Goal: Information Seeking & Learning: Learn about a topic

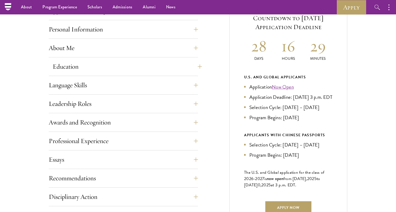
scroll to position [221, 0]
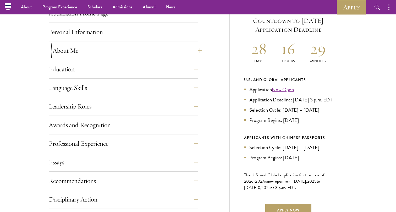
click at [105, 49] on button "About Me" at bounding box center [127, 50] width 149 height 13
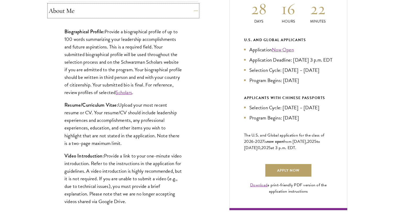
scroll to position [266, 0]
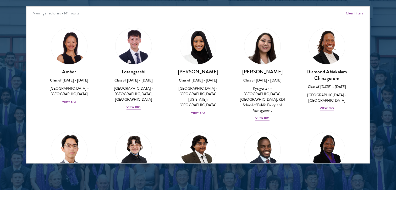
click at [4, 72] on div at bounding box center [198, 30] width 396 height 319
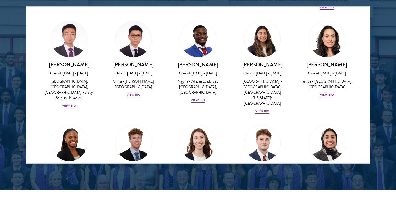
scroll to position [1672, 0]
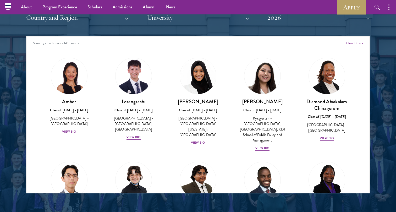
scroll to position [654, 0]
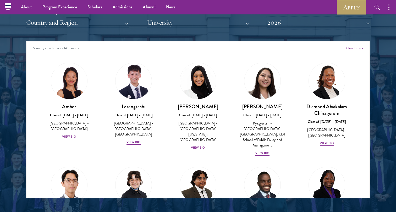
click at [368, 20] on button "2026" at bounding box center [318, 22] width 102 height 11
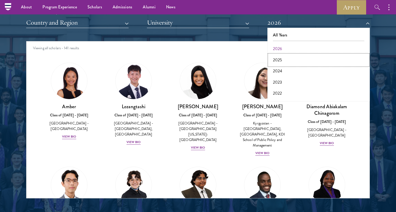
click at [326, 61] on button "2025" at bounding box center [318, 59] width 99 height 11
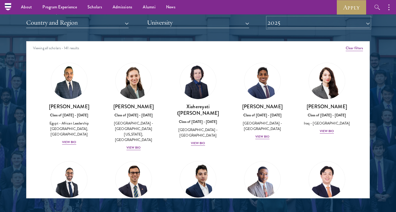
click at [325, 24] on button "2025" at bounding box center [318, 22] width 102 height 11
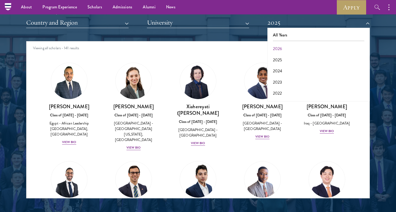
click at [382, 59] on div at bounding box center [198, 65] width 396 height 319
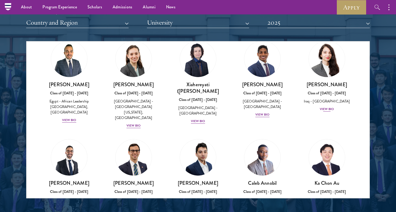
scroll to position [28, 0]
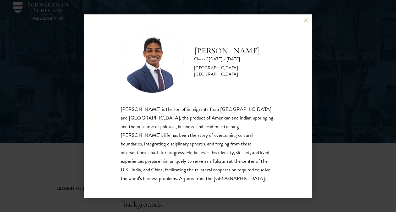
scroll to position [27, 0]
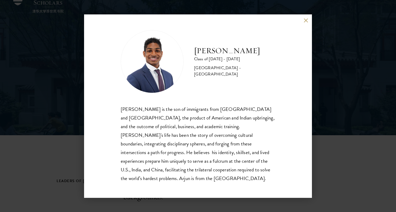
click at [281, 95] on div "[PERSON_NAME] Class of [DATE] - [DATE] [GEOGRAPHIC_DATA] - [GEOGRAPHIC_DATA] [P…" at bounding box center [198, 105] width 228 height 183
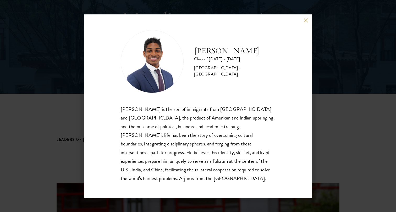
scroll to position [70, 0]
click at [308, 23] on button at bounding box center [306, 20] width 4 height 4
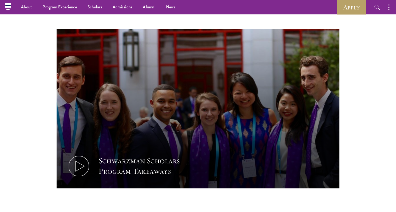
scroll to position [208, 0]
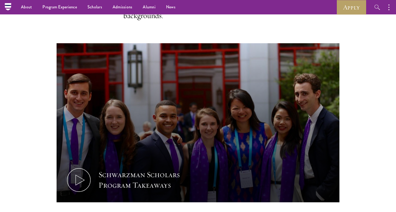
click at [259, 20] on p "Schwarzman Scholars selects students of demonstrated academic excellence from d…" at bounding box center [197, 0] width 149 height 42
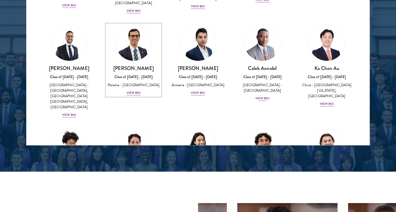
scroll to position [93, 0]
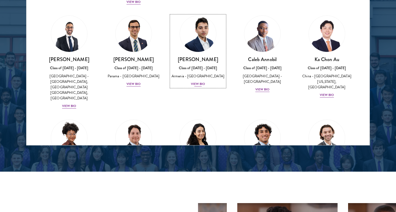
click at [200, 81] on div "View Bio" at bounding box center [198, 83] width 14 height 5
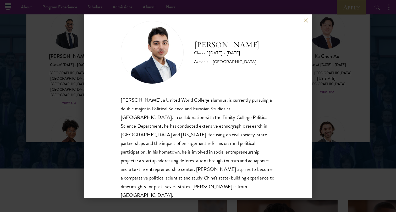
scroll to position [710, 0]
click at [304, 19] on button at bounding box center [306, 20] width 4 height 4
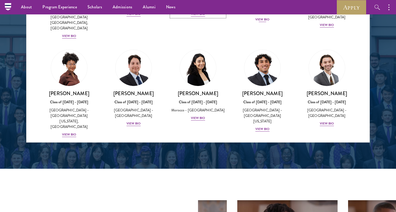
scroll to position [193, 0]
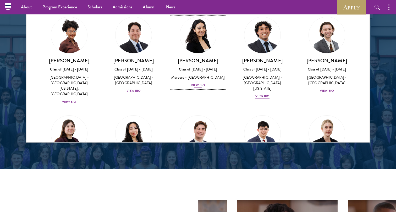
click at [199, 83] on div "View Bio" at bounding box center [198, 85] width 14 height 5
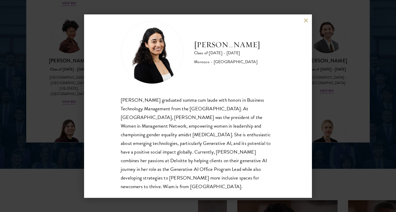
scroll to position [716, 0]
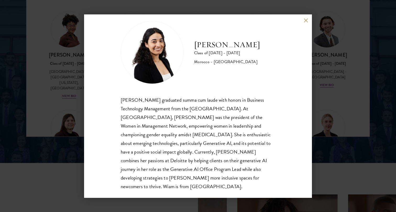
click at [305, 19] on button at bounding box center [306, 20] width 4 height 4
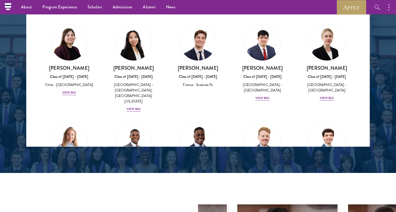
scroll to position [289, 0]
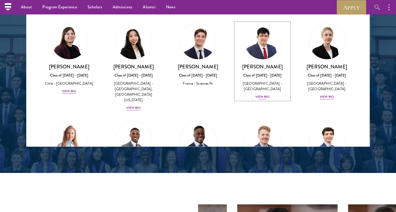
click at [263, 94] on div "View Bio" at bounding box center [262, 96] width 14 height 5
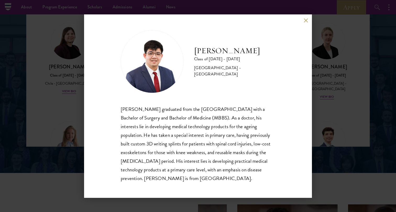
scroll to position [1, 0]
click at [304, 21] on button at bounding box center [306, 20] width 4 height 4
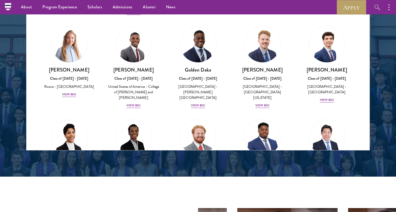
scroll to position [425, 0]
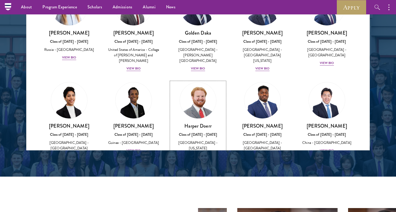
click at [196, 159] on div "View Bio" at bounding box center [198, 161] width 14 height 5
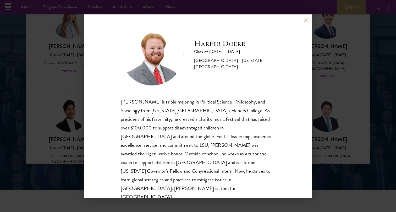
scroll to position [685, 0]
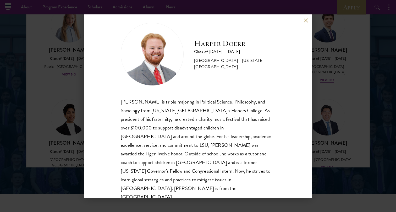
click at [306, 20] on button at bounding box center [306, 20] width 4 height 4
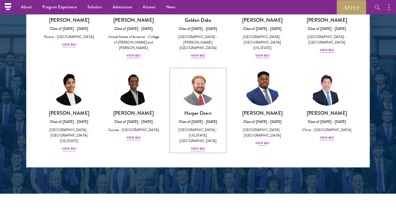
scroll to position [463, 0]
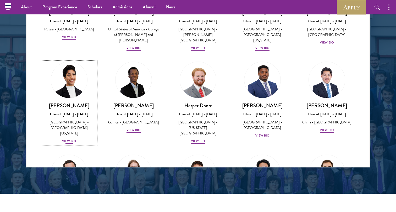
click at [70, 139] on div "View Bio" at bounding box center [69, 141] width 14 height 5
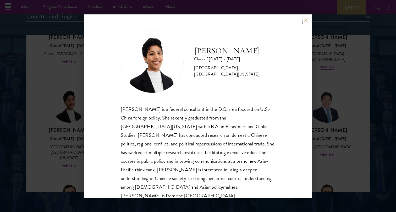
scroll to position [1, 0]
click at [307, 19] on button at bounding box center [306, 20] width 4 height 4
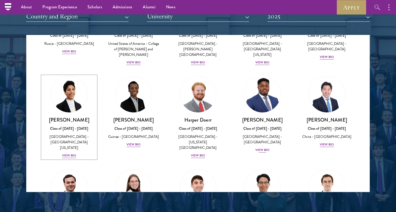
scroll to position [473, 0]
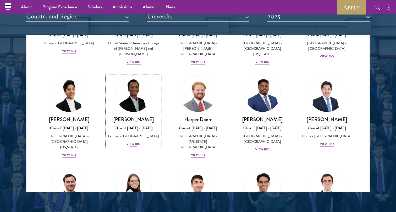
click at [134, 141] on div "View Bio" at bounding box center [134, 143] width 14 height 5
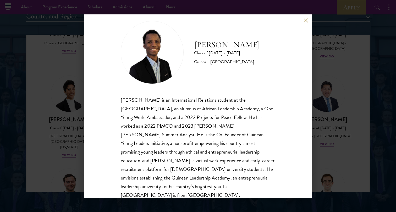
scroll to position [4, 0]
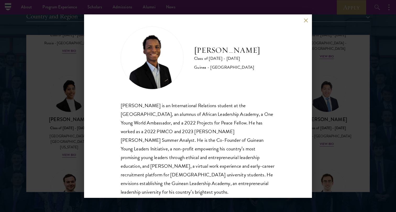
click at [305, 23] on div "Souleymane Diallo Class of 2024 - 2025 Guinea - University of Rochester Souleym…" at bounding box center [198, 105] width 228 height 183
click at [305, 20] on button at bounding box center [306, 20] width 4 height 4
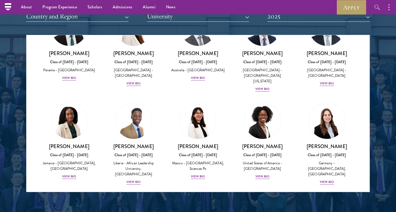
scroll to position [640, 0]
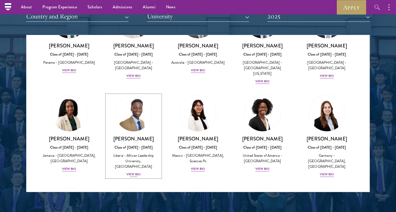
click at [135, 172] on div "View Bio" at bounding box center [134, 174] width 14 height 5
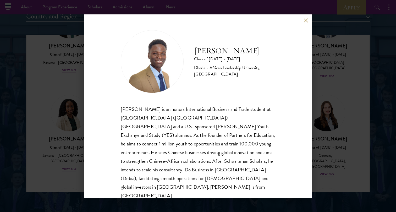
scroll to position [1, 0]
click at [305, 19] on button at bounding box center [306, 20] width 4 height 4
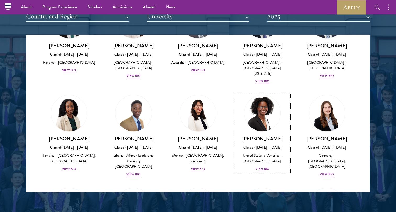
click at [263, 166] on div "View Bio" at bounding box center [262, 168] width 14 height 5
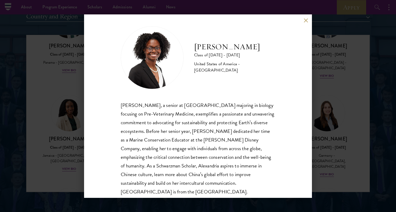
scroll to position [3, 0]
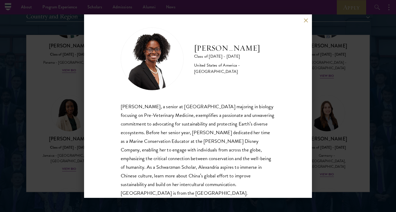
click at [305, 19] on button at bounding box center [306, 20] width 4 height 4
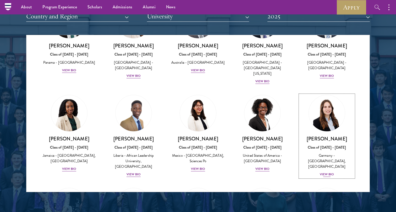
click at [327, 172] on div "View Bio" at bounding box center [327, 174] width 14 height 5
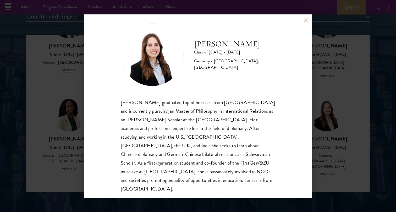
scroll to position [9, 0]
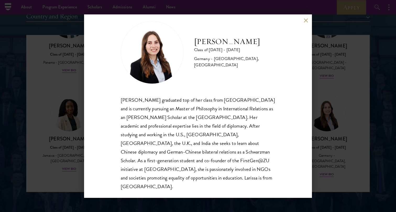
click at [304, 19] on button at bounding box center [306, 20] width 4 height 4
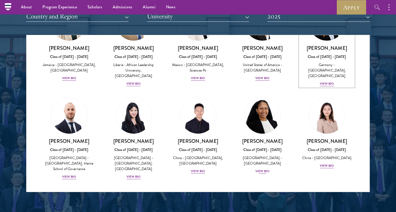
scroll to position [733, 0]
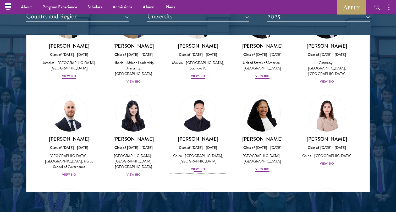
click at [199, 136] on div "Xinghao Guo Class of 2024 - 2025 China - Beijing Institute of Technology, Nanya…" at bounding box center [198, 154] width 54 height 36
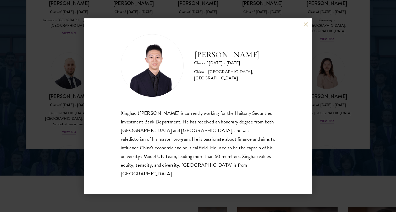
scroll to position [706, 0]
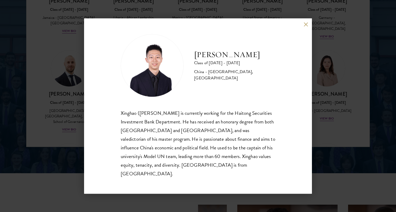
drag, startPoint x: 304, startPoint y: 28, endPoint x: 161, endPoint y: 197, distance: 221.0
click at [161, 197] on div "Xinghao Guo Class of 2024 - 2025 China - Beijing Institute of Technology, Nanya…" at bounding box center [198, 106] width 396 height 212
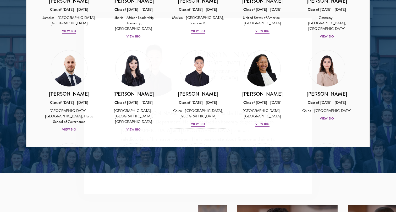
scroll to position [665, 0]
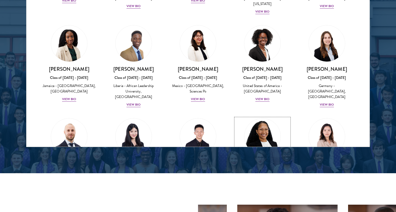
click at [261, 190] on div "View Bio" at bounding box center [262, 192] width 14 height 5
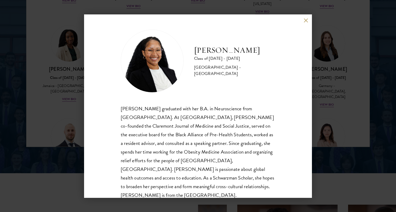
scroll to position [0, 0]
click at [306, 20] on button at bounding box center [306, 20] width 4 height 4
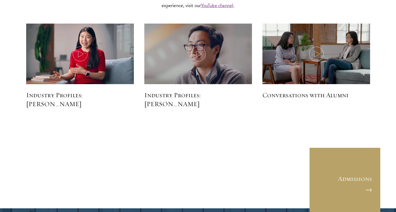
scroll to position [1322, 0]
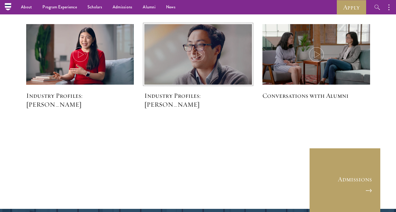
click at [201, 52] on icon at bounding box center [198, 54] width 15 height 15
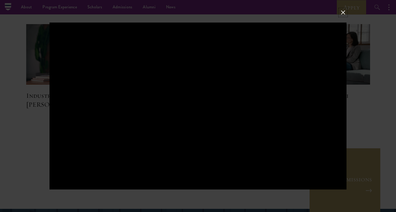
click at [342, 11] on button at bounding box center [343, 12] width 7 height 7
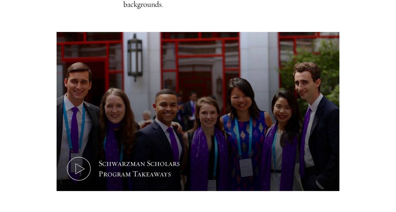
scroll to position [288, 0]
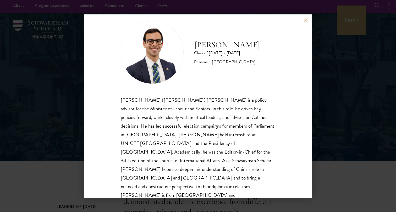
scroll to position [1, 0]
click at [325, 61] on div "[PERSON_NAME] Class of [DATE] - [DATE] [GEOGRAPHIC_DATA] - [GEOGRAPHIC_DATA] [P…" at bounding box center [198, 106] width 396 height 212
